Goal: Information Seeking & Learning: Check status

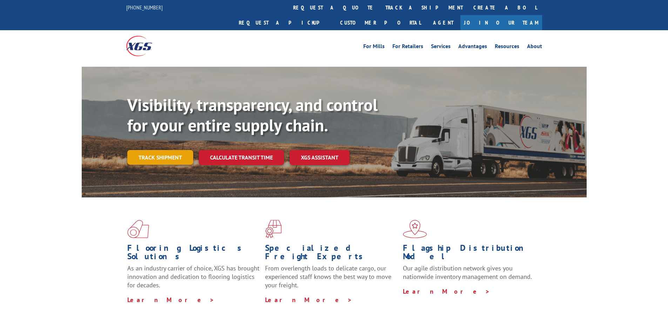
click at [167, 150] on link "Track shipment" at bounding box center [160, 157] width 66 height 15
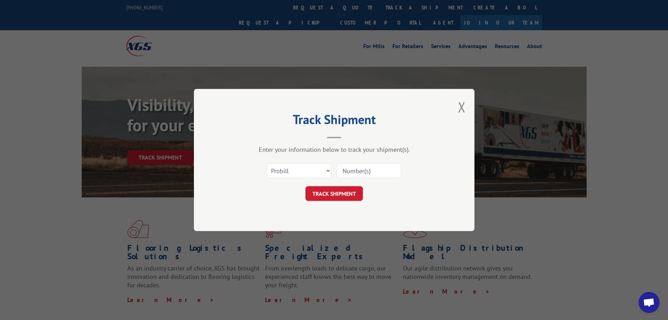
click at [367, 170] on input at bounding box center [369, 170] width 65 height 15
paste input "17524197"
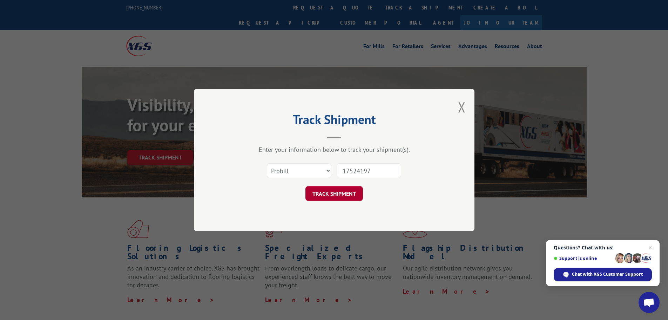
type input "17524197"
click at [353, 192] on button "TRACK SHIPMENT" at bounding box center [335, 193] width 58 height 15
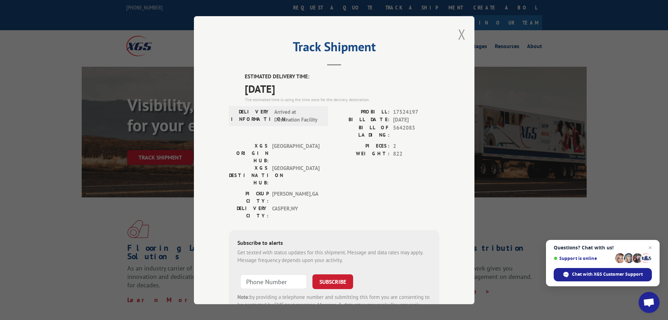
click at [461, 35] on button "Close modal" at bounding box center [462, 34] width 8 height 19
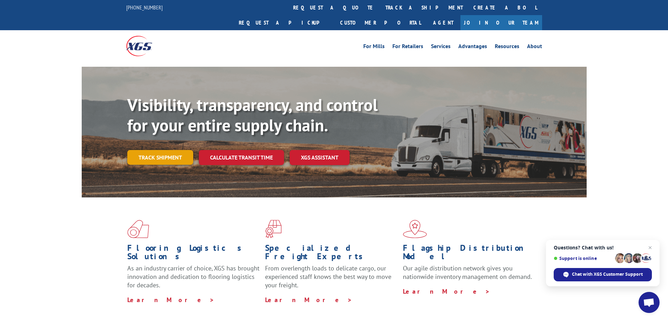
click at [177, 150] on link "Track shipment" at bounding box center [160, 157] width 66 height 15
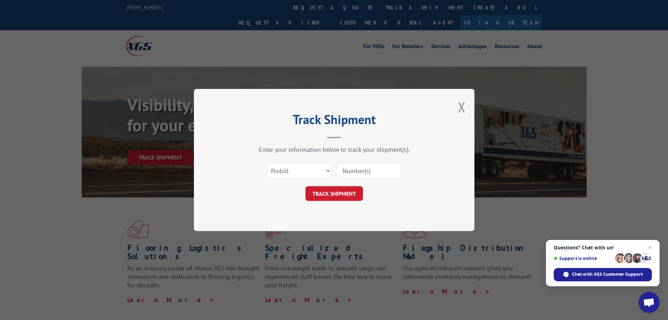
click at [353, 172] on input at bounding box center [369, 170] width 65 height 15
paste input "17524240"
type input "17524240"
click at [358, 188] on button "TRACK SHIPMENT" at bounding box center [335, 193] width 58 height 15
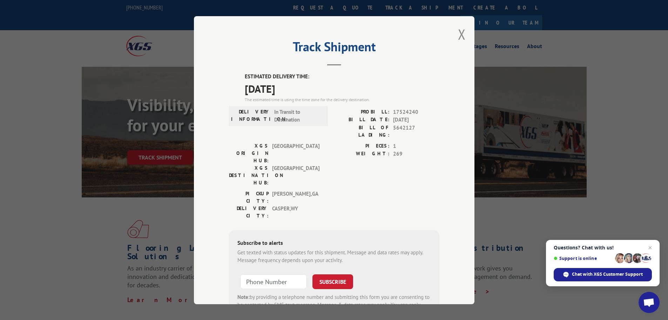
click at [463, 36] on div "Track Shipment ESTIMATED DELIVERY TIME: [DATE] The estimated time is using the …" at bounding box center [334, 160] width 281 height 288
click at [459, 36] on button "Close modal" at bounding box center [462, 34] width 8 height 19
